Goal: Information Seeking & Learning: Learn about a topic

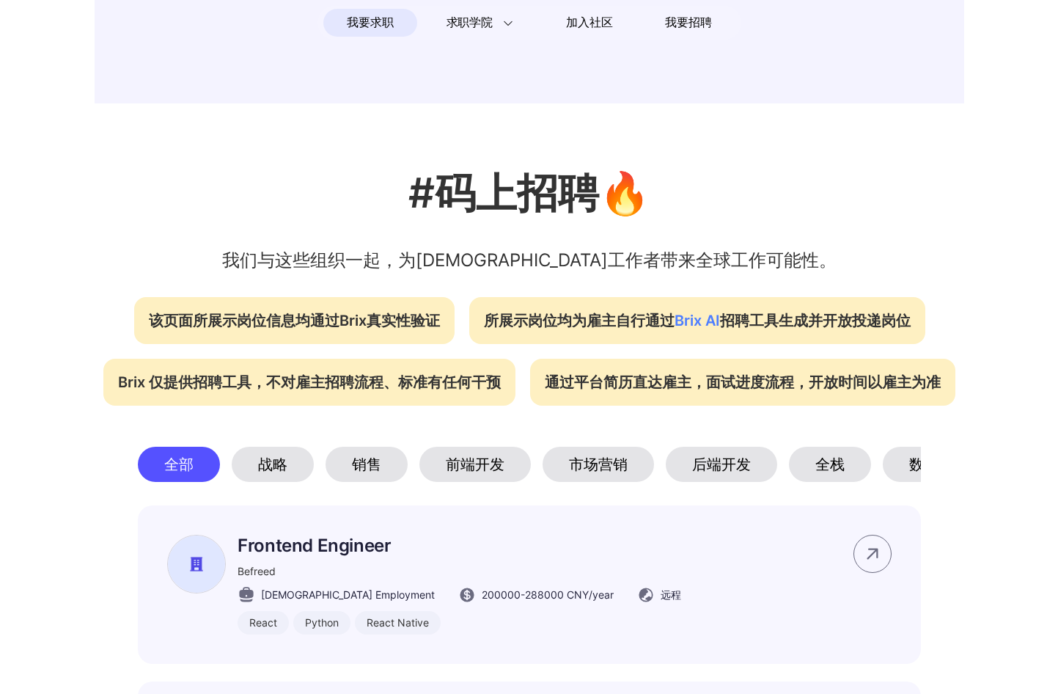
scroll to position [606, 0]
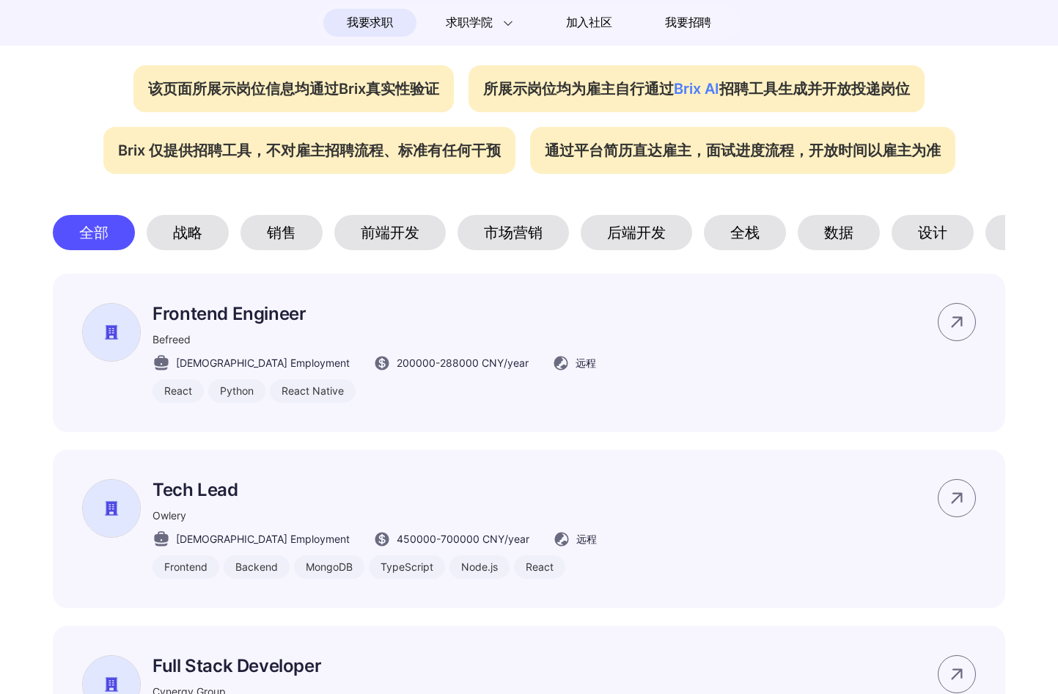
click at [869, 242] on div "设计" at bounding box center [933, 232] width 82 height 35
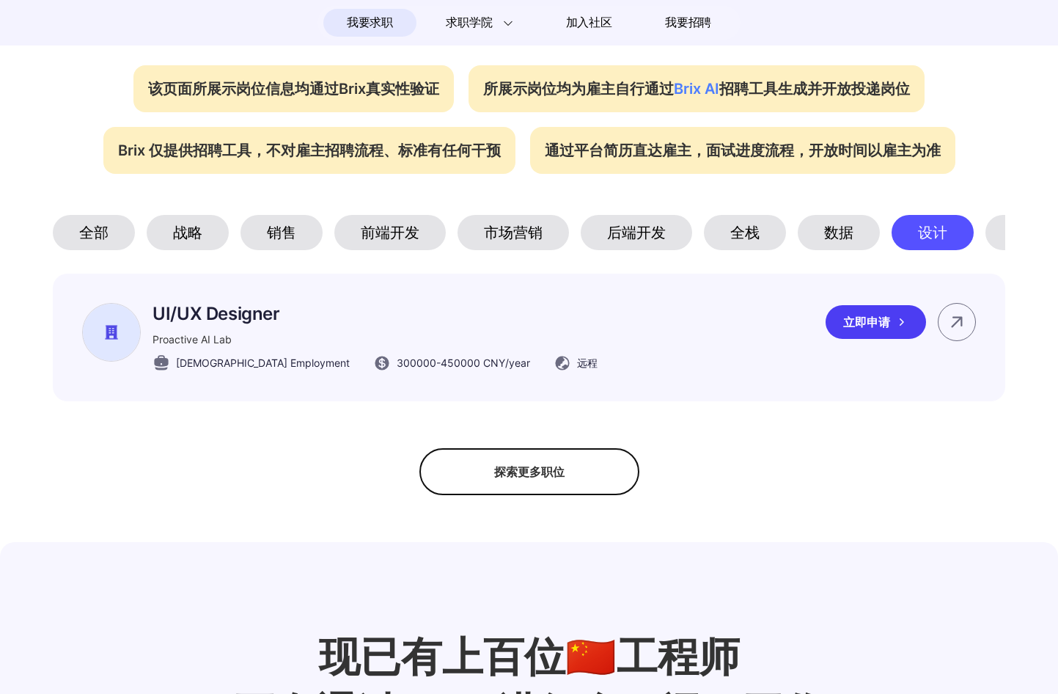
click at [214, 320] on p "UI/UX Designer" at bounding box center [375, 313] width 445 height 21
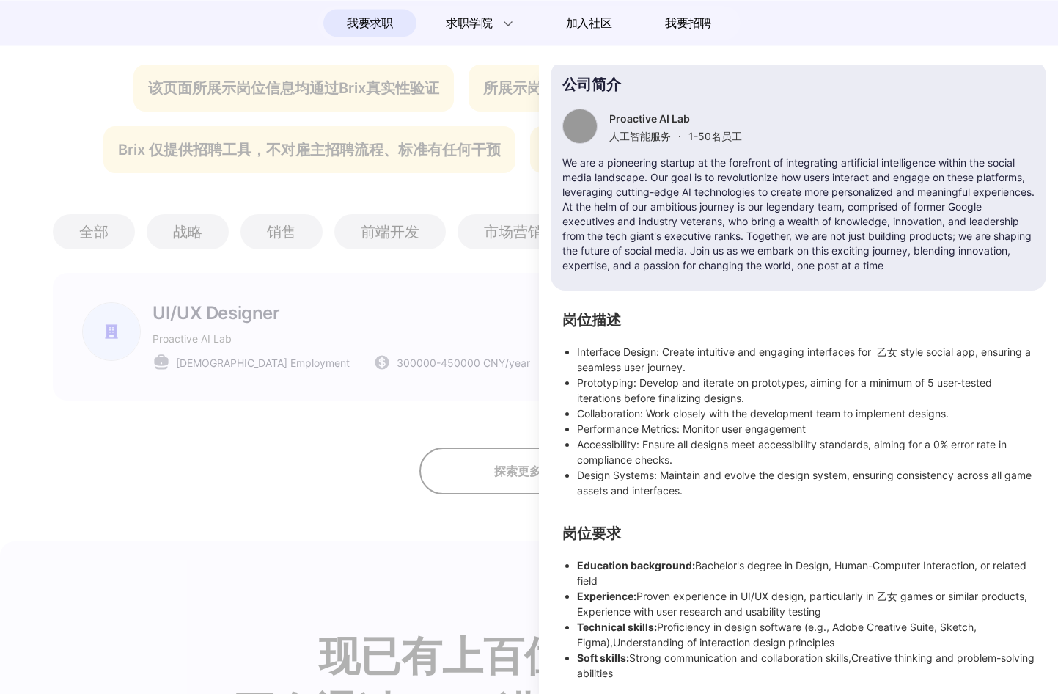
scroll to position [135, 0]
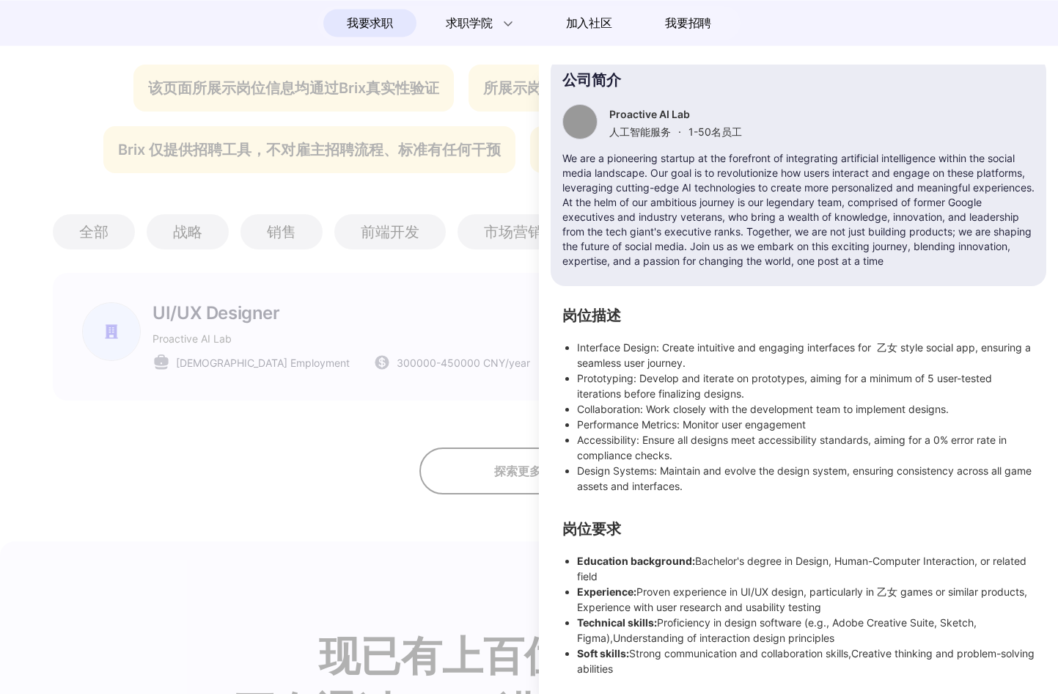
click at [260, 394] on div at bounding box center [529, 379] width 1058 height 629
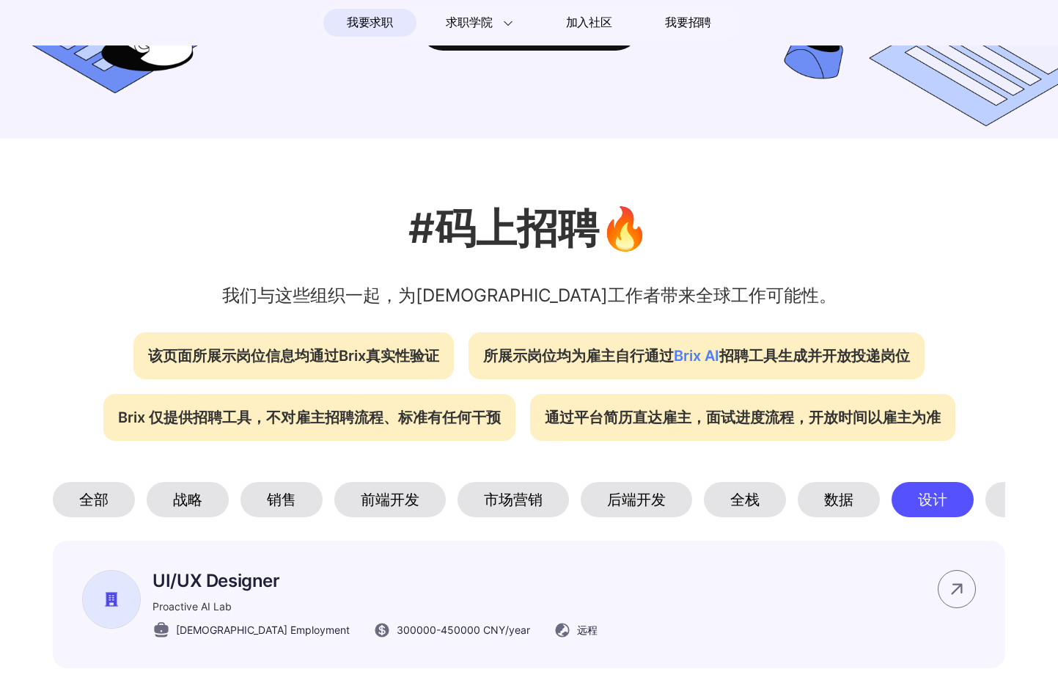
scroll to position [589, 0]
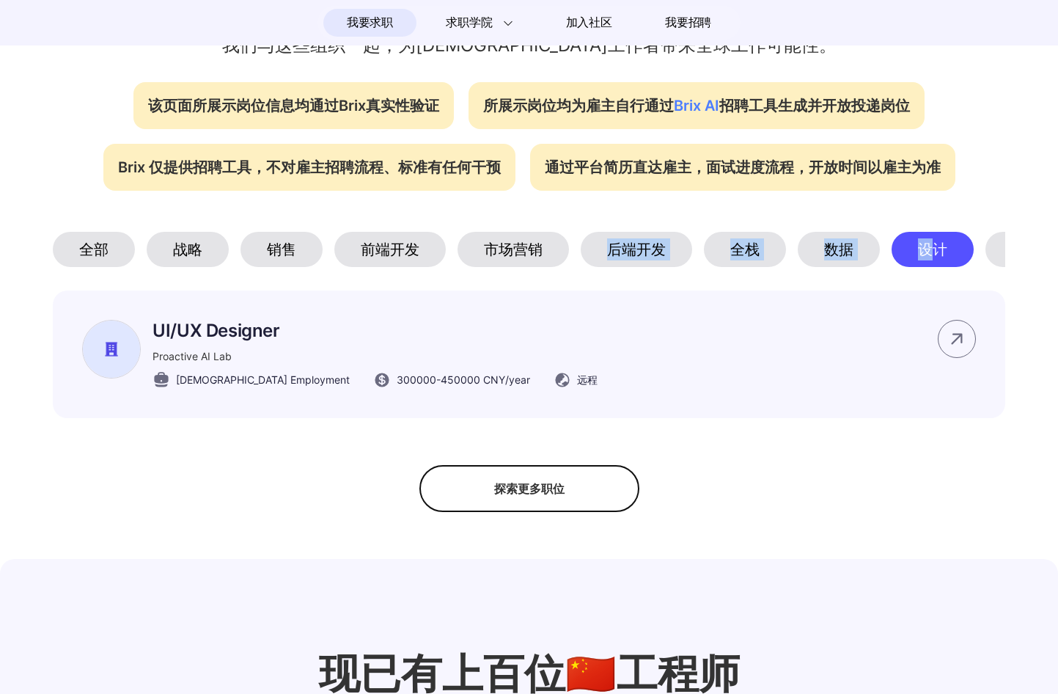
drag, startPoint x: 929, startPoint y: 252, endPoint x: 583, endPoint y: 249, distance: 345.5
click at [580, 249] on div "全部 战略 销售 前端开发 市场营销 后端开发 全栈 数据 设计 产品设计 Web3 其他" at bounding box center [529, 249] width 953 height 35
click at [86, 249] on div "全部" at bounding box center [94, 249] width 82 height 35
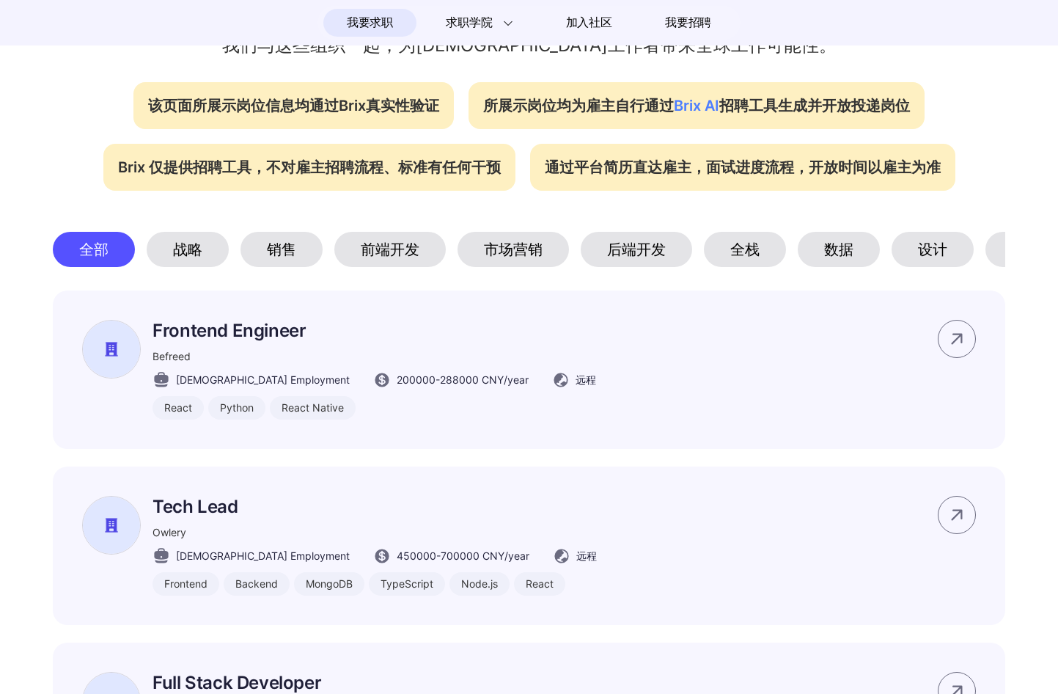
click at [869, 254] on div "产品设计" at bounding box center [1041, 249] width 111 height 35
